Goal: Information Seeking & Learning: Find specific fact

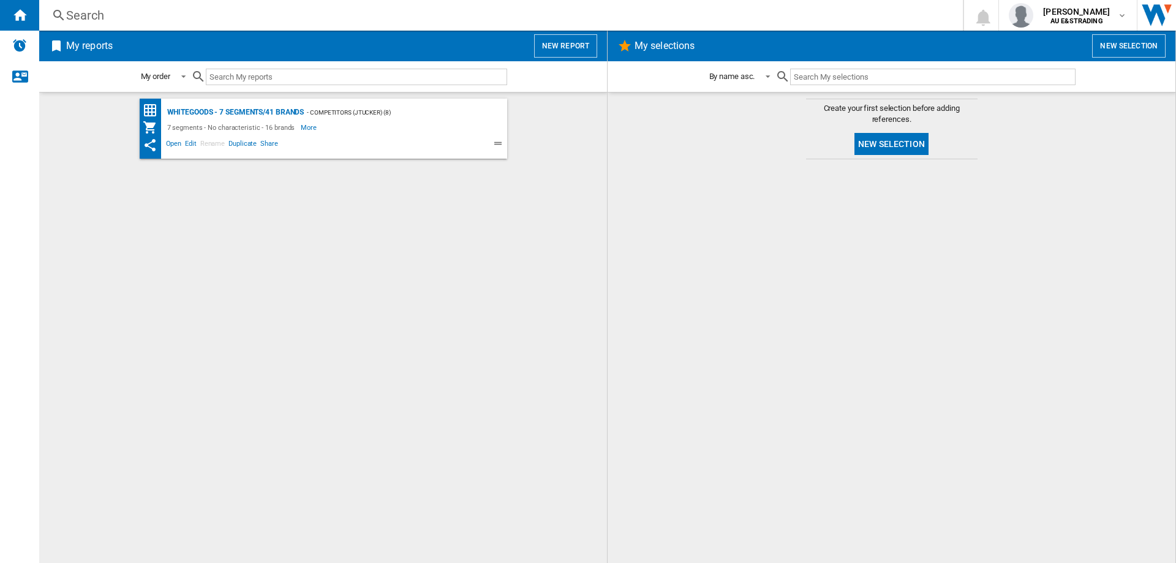
click at [129, 15] on div "Search" at bounding box center [498, 15] width 865 height 17
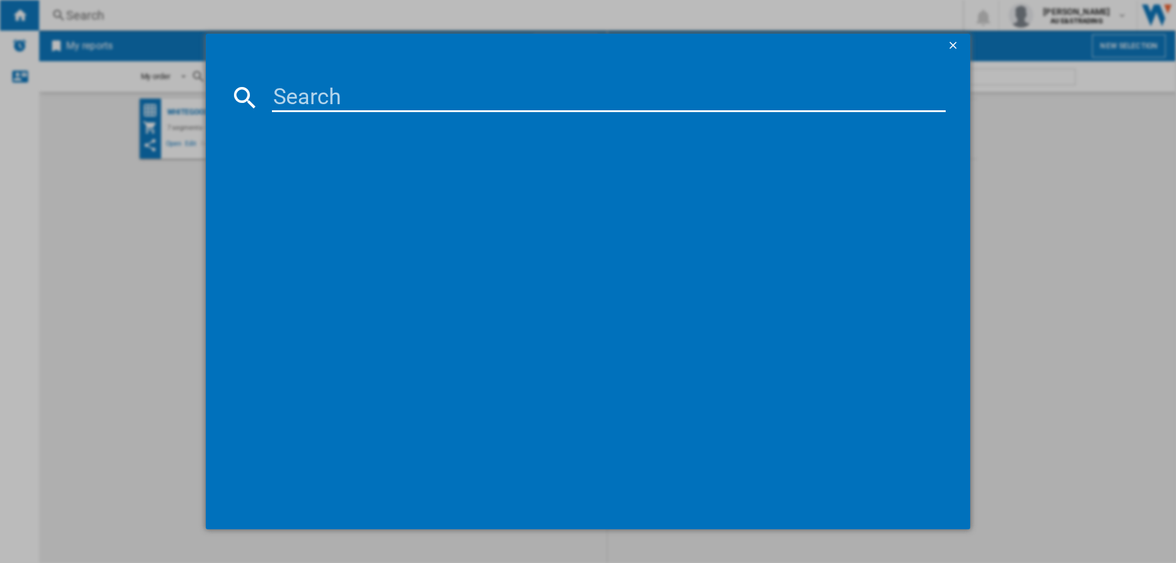
paste input "WAN24126AU"
type input "WAN24126AU"
